Goal: Learn about a topic

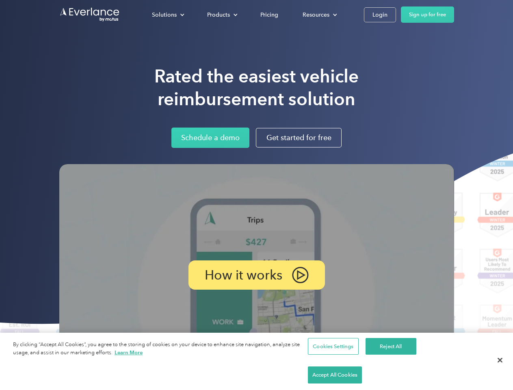
click at [256, 195] on img at bounding box center [256, 275] width 395 height 222
click at [168, 15] on div "Solutions" at bounding box center [164, 15] width 25 height 10
click at [221, 15] on div "Products" at bounding box center [218, 15] width 23 height 10
click at [319, 15] on div "Resources" at bounding box center [316, 15] width 27 height 10
click at [256, 275] on p "How it works" at bounding box center [244, 275] width 78 height 10
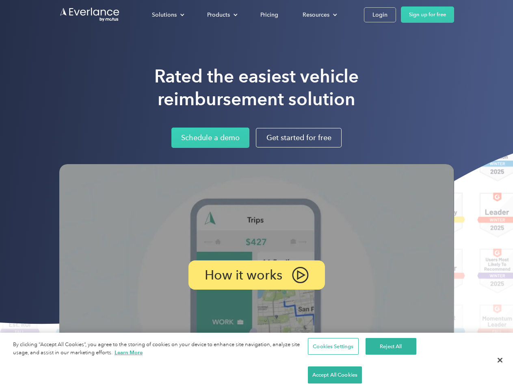
click at [332, 355] on button "Cookies Settings" at bounding box center [333, 346] width 51 height 17
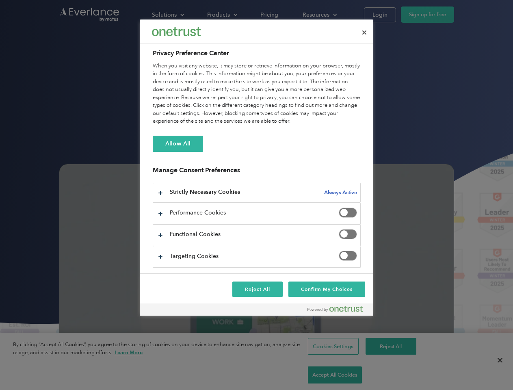
click at [390, 375] on div at bounding box center [256, 195] width 513 height 390
click at [450, 375] on div at bounding box center [256, 195] width 513 height 390
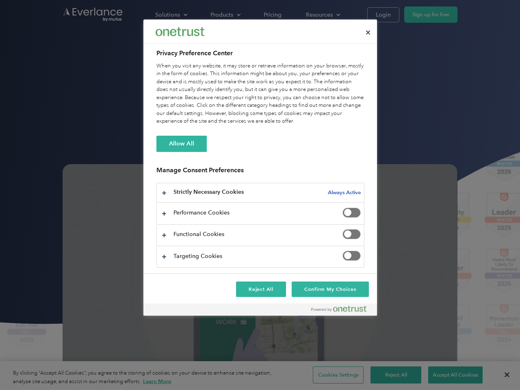
click at [500, 375] on div at bounding box center [260, 195] width 520 height 390
